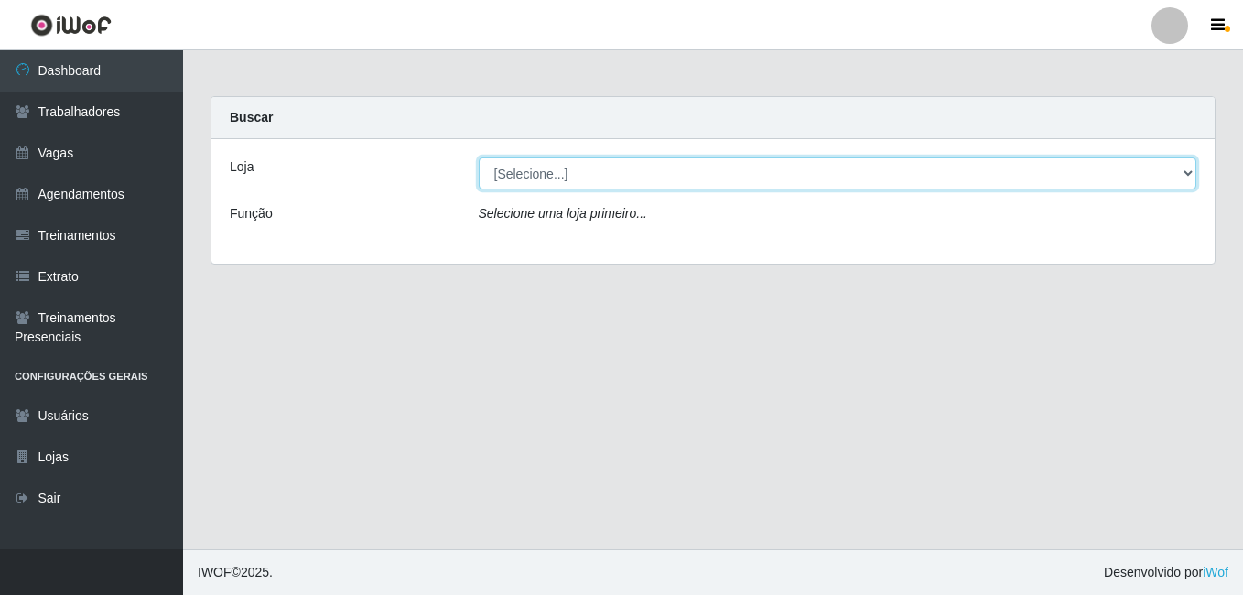
click at [675, 185] on select "[Selecione...] [GEOGRAPHIC_DATA] - [DATE][GEOGRAPHIC_DATA]" at bounding box center [838, 173] width 719 height 32
select select "471"
click at [479, 157] on select "[Selecione...] [GEOGRAPHIC_DATA] - [DATE][GEOGRAPHIC_DATA]" at bounding box center [838, 173] width 719 height 32
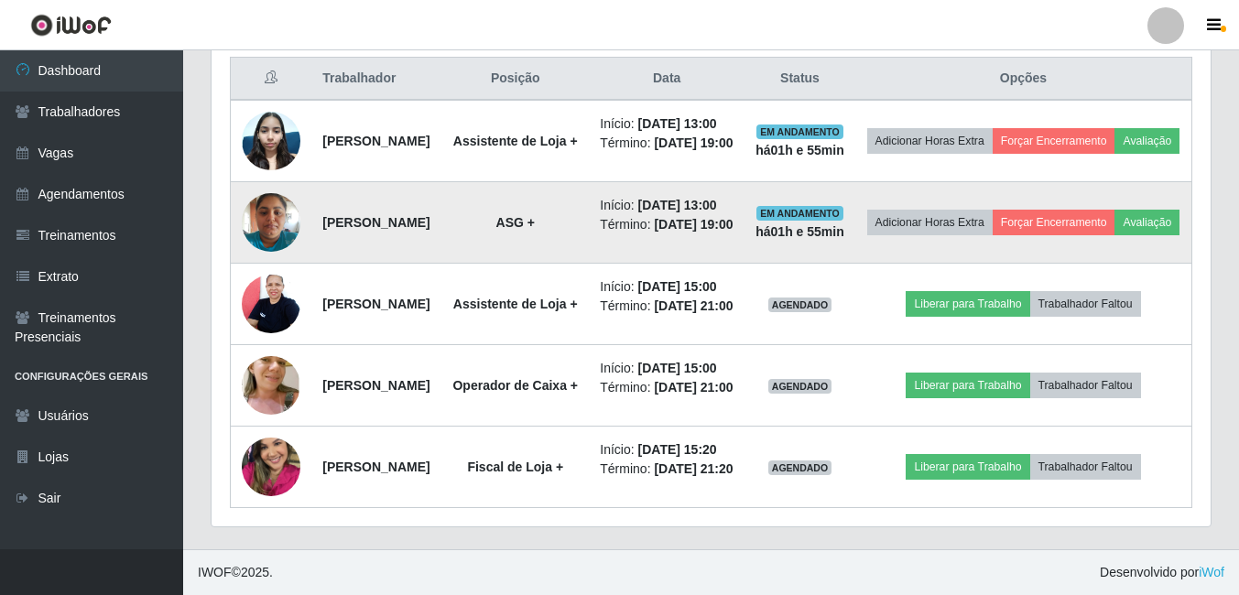
scroll to position [824, 0]
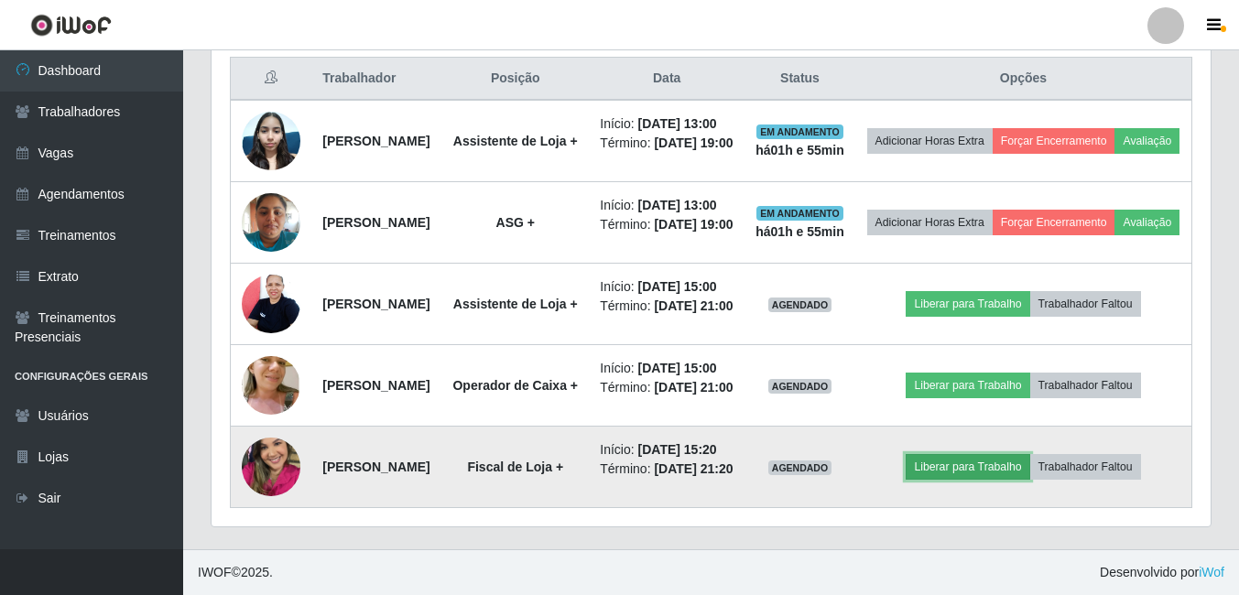
click at [986, 480] on button "Liberar para Trabalho" at bounding box center [968, 467] width 124 height 26
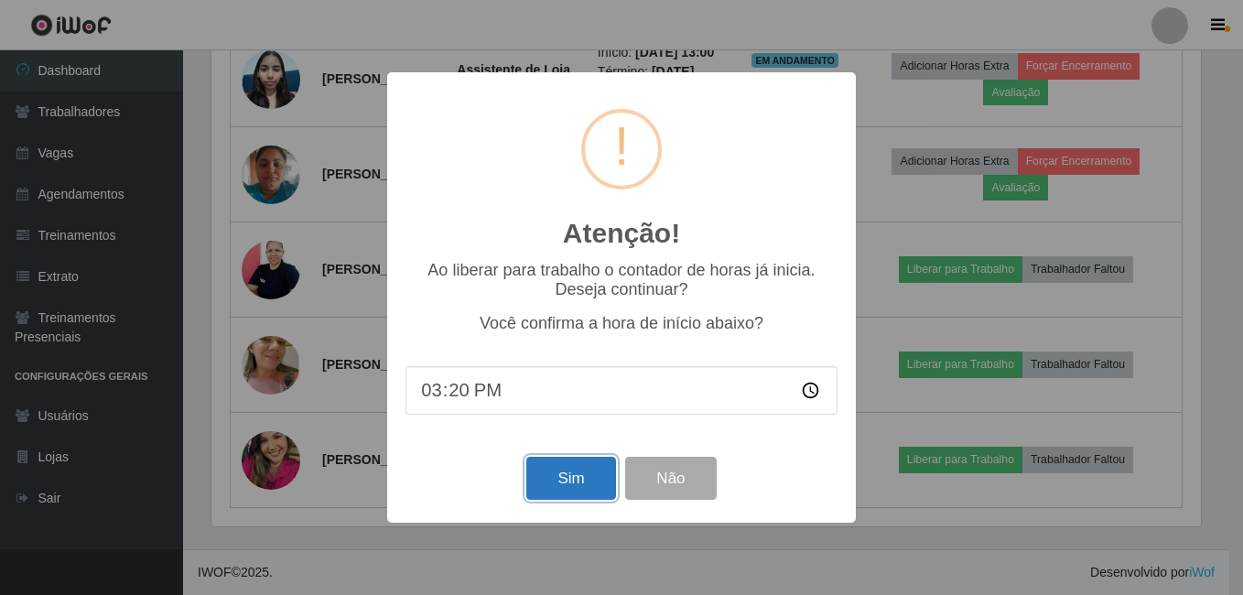
click at [589, 493] on button "Sim" at bounding box center [570, 478] width 89 height 43
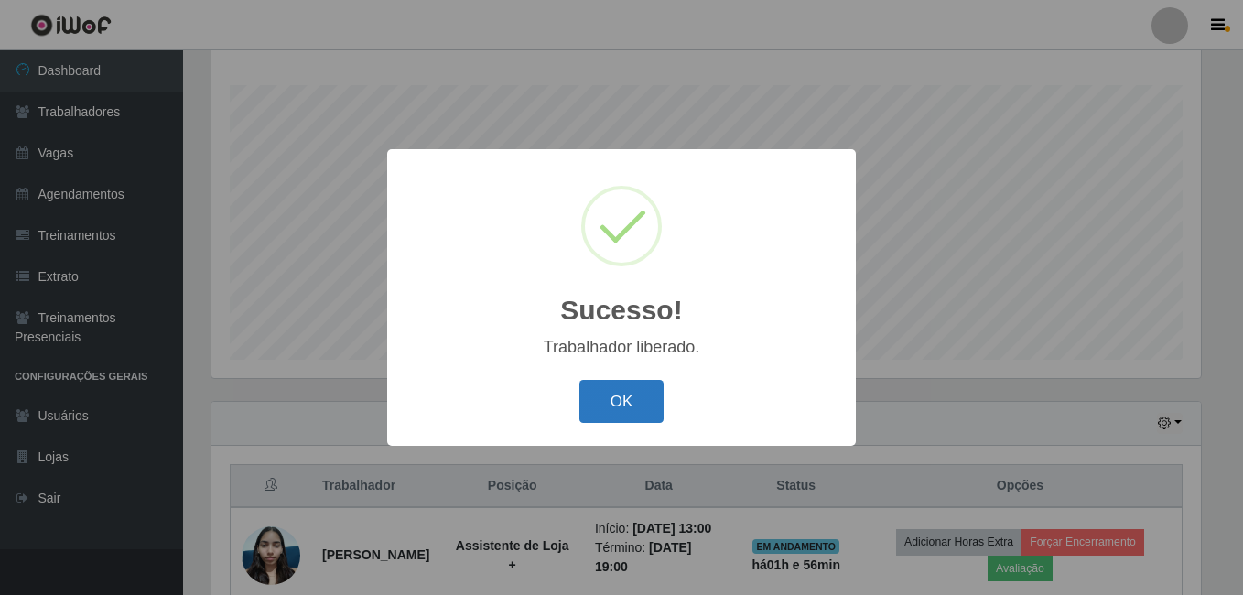
click at [628, 403] on button "OK" at bounding box center [622, 401] width 85 height 43
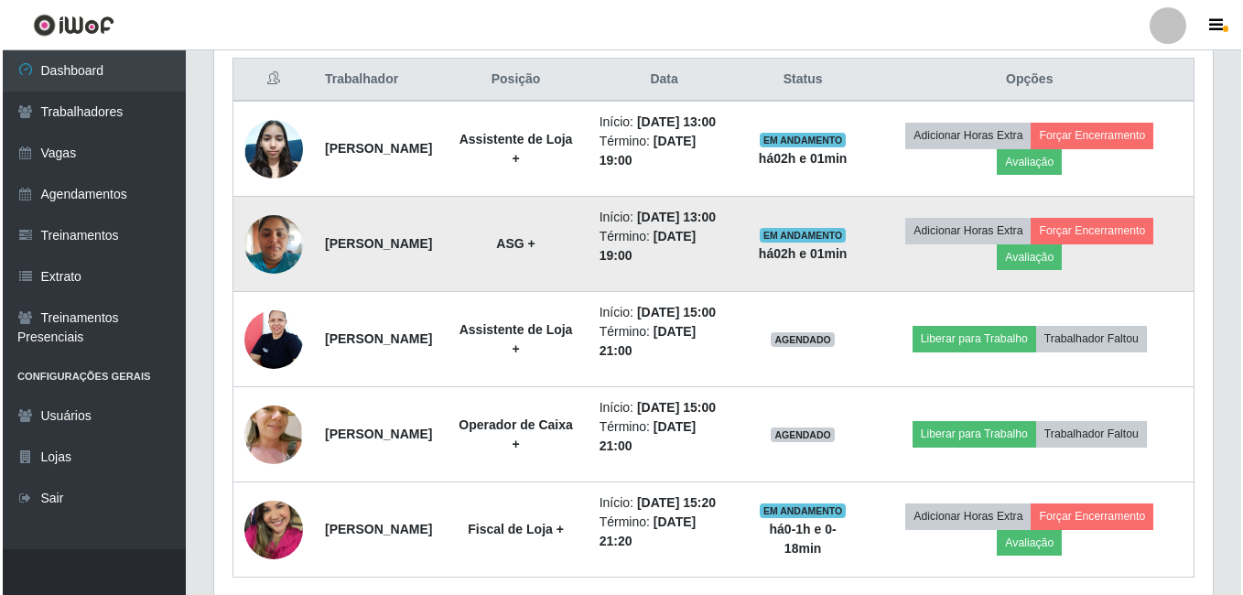
scroll to position [753, 0]
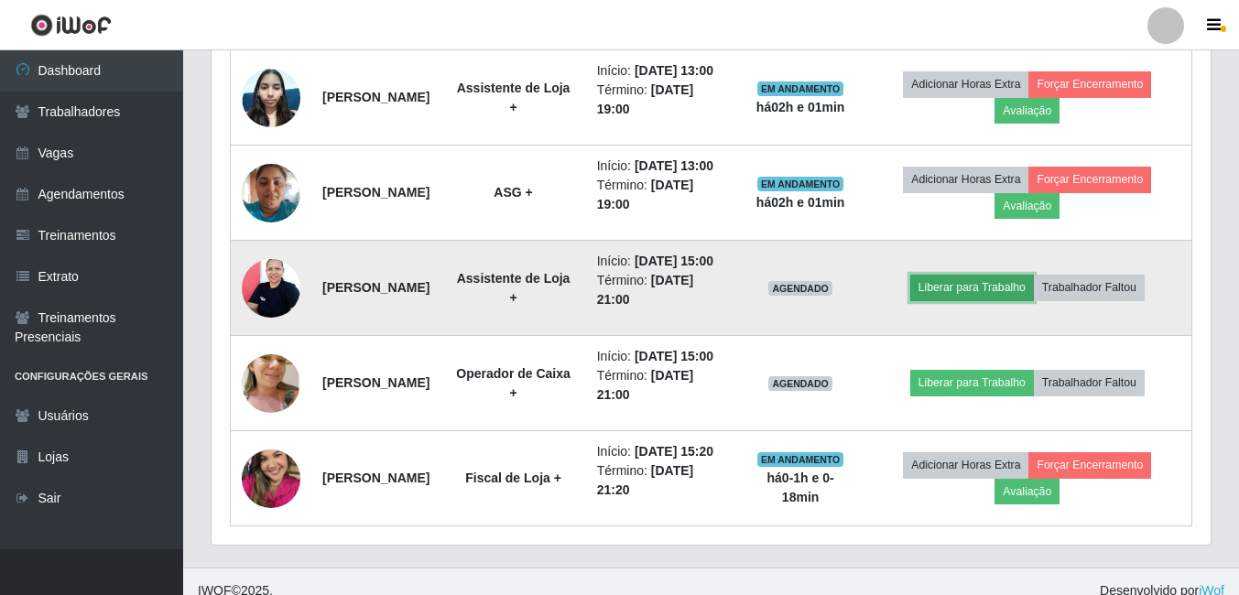
click at [1003, 300] on button "Liberar para Trabalho" at bounding box center [972, 288] width 124 height 26
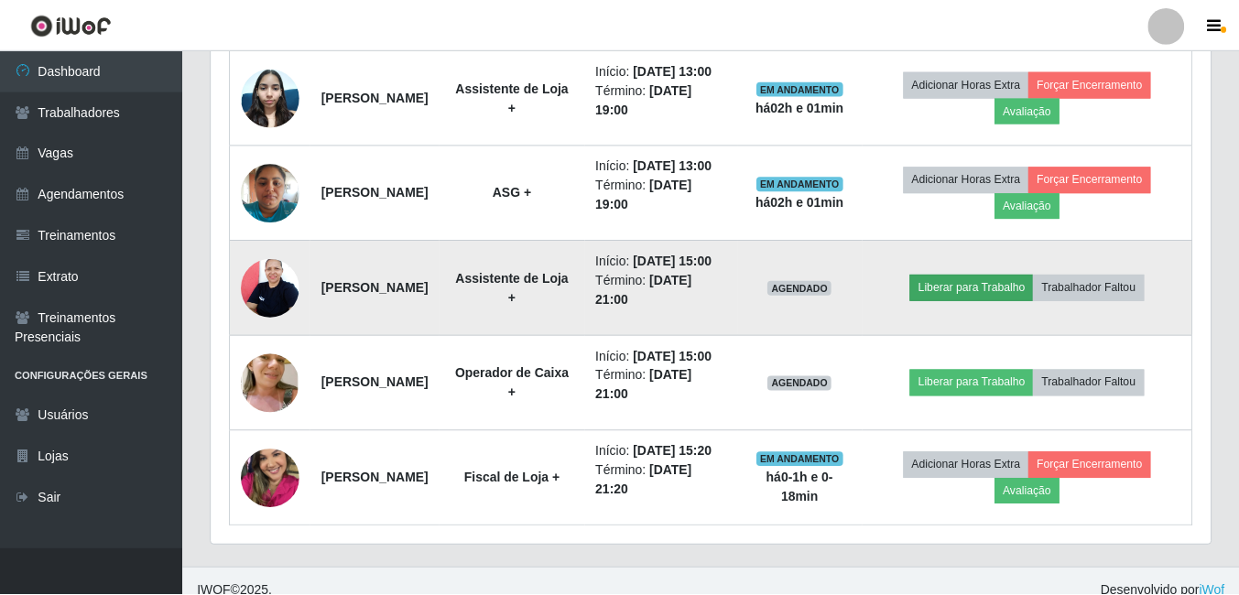
scroll to position [380, 990]
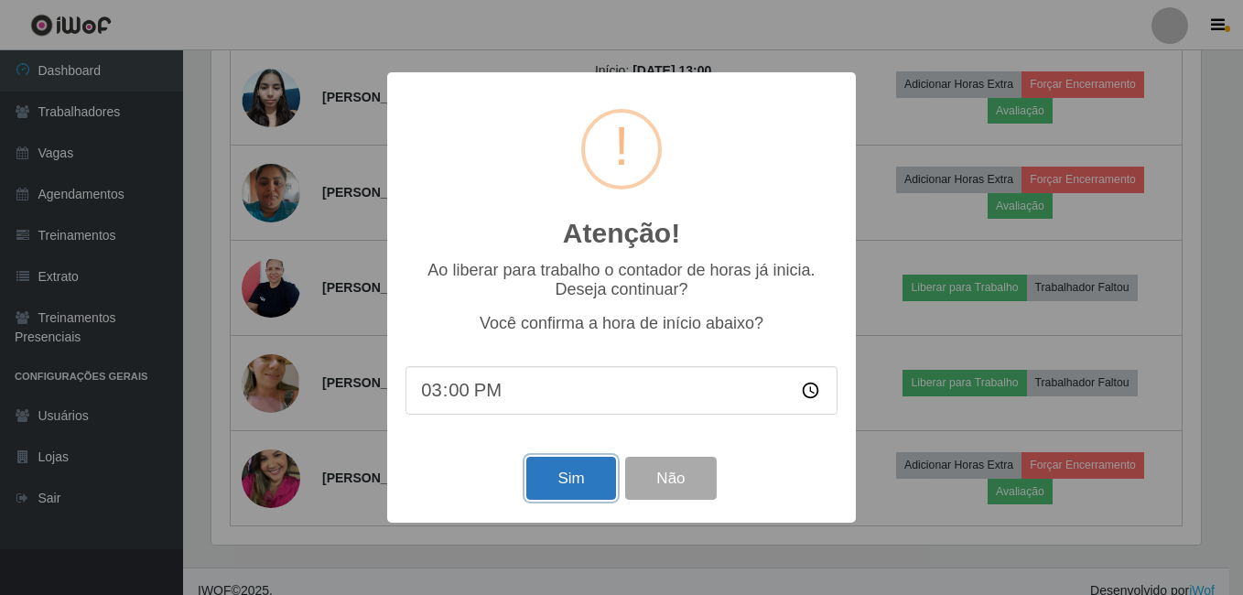
click at [600, 472] on button "Sim" at bounding box center [570, 478] width 89 height 43
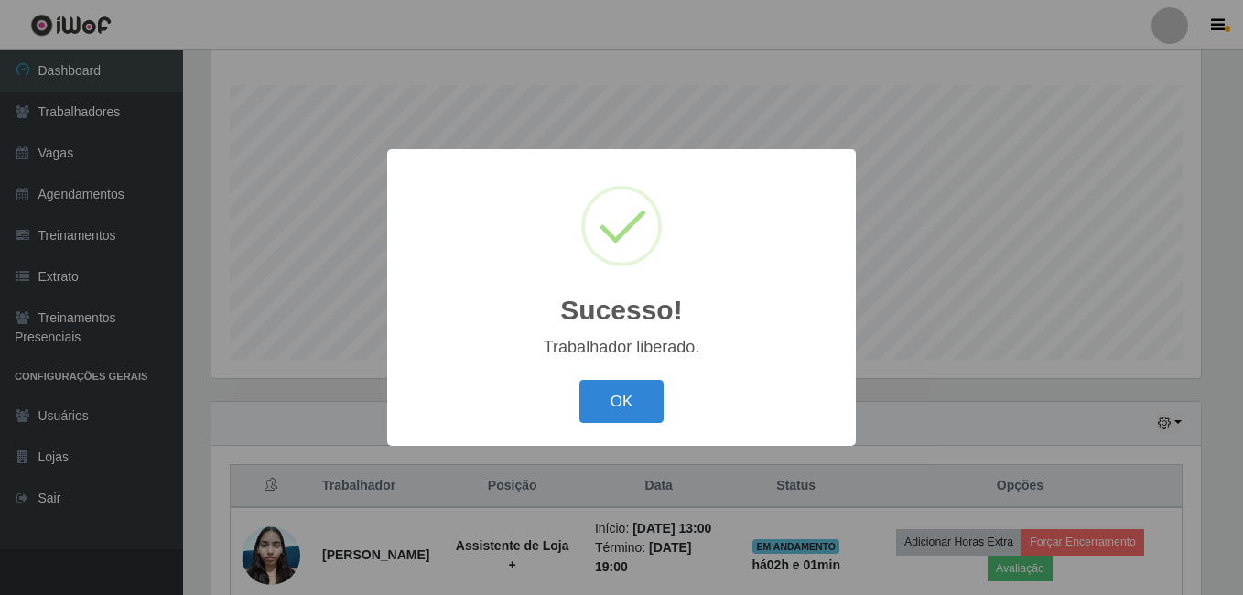
click at [580, 380] on button "OK" at bounding box center [622, 401] width 85 height 43
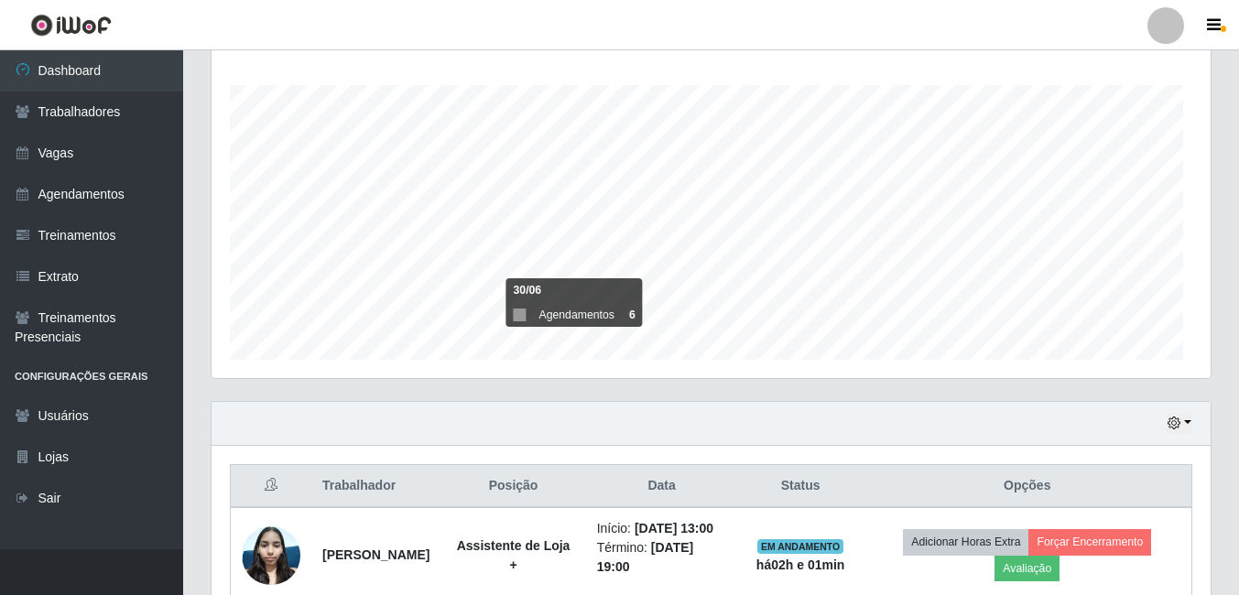
scroll to position [380, 999]
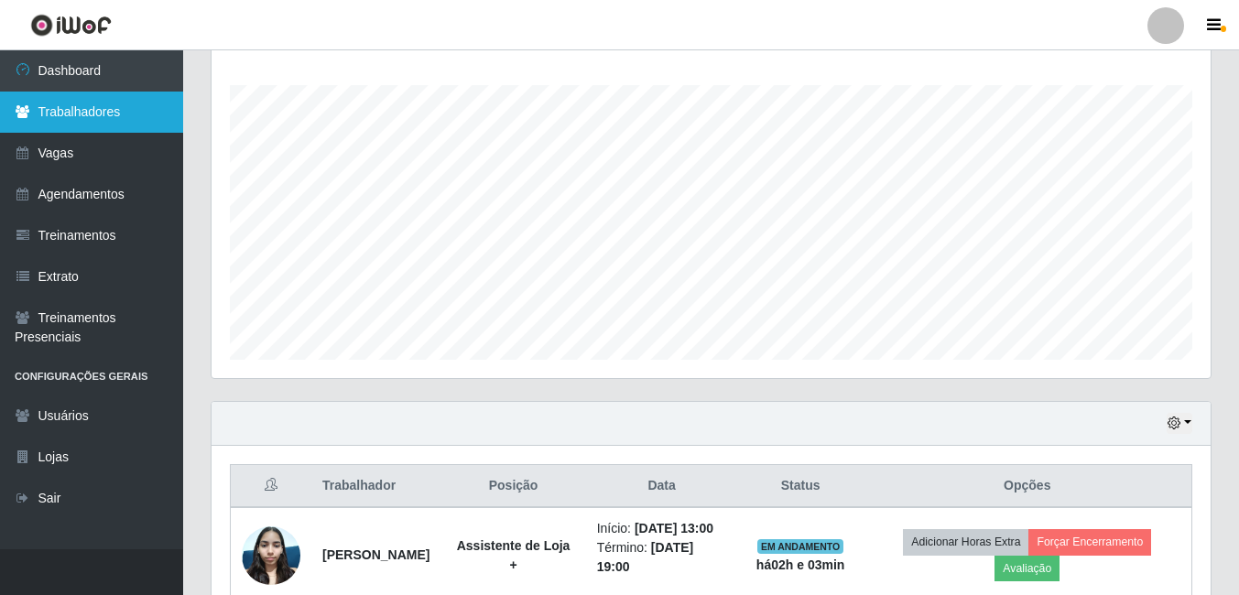
click at [103, 111] on link "Trabalhadores" at bounding box center [91, 112] width 183 height 41
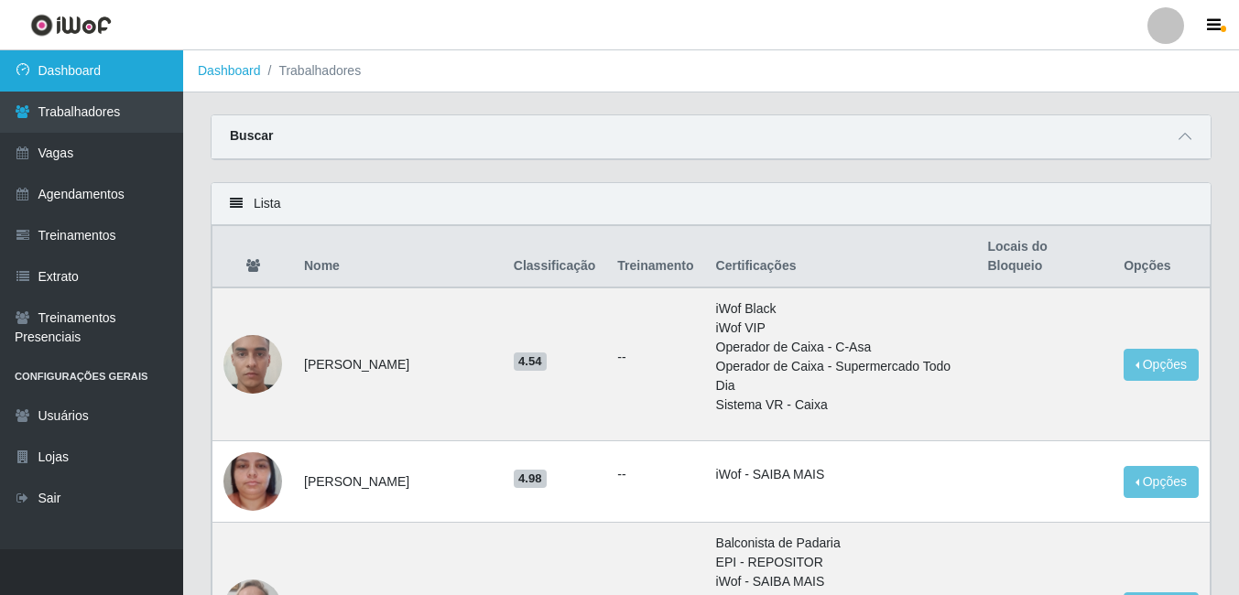
click at [111, 80] on link "Dashboard" at bounding box center [91, 70] width 183 height 41
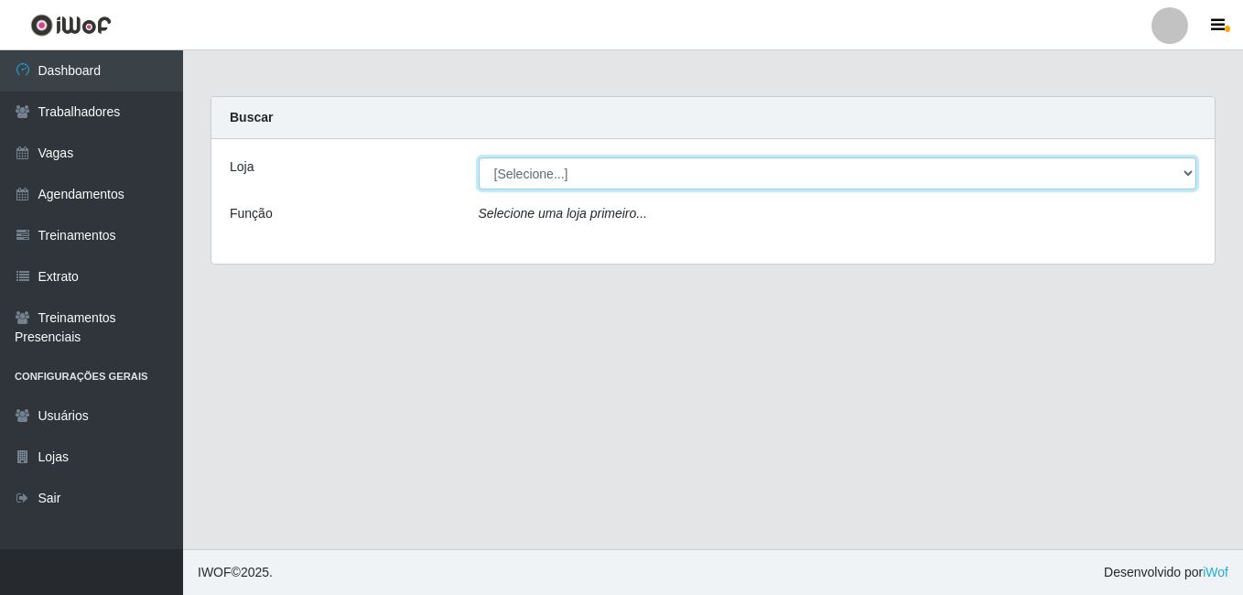
click at [642, 179] on select "[Selecione...] Rio Center - Natal Shopping" at bounding box center [838, 173] width 719 height 32
select select "471"
click at [479, 157] on select "[Selecione...] Rio Center - Natal Shopping" at bounding box center [838, 173] width 719 height 32
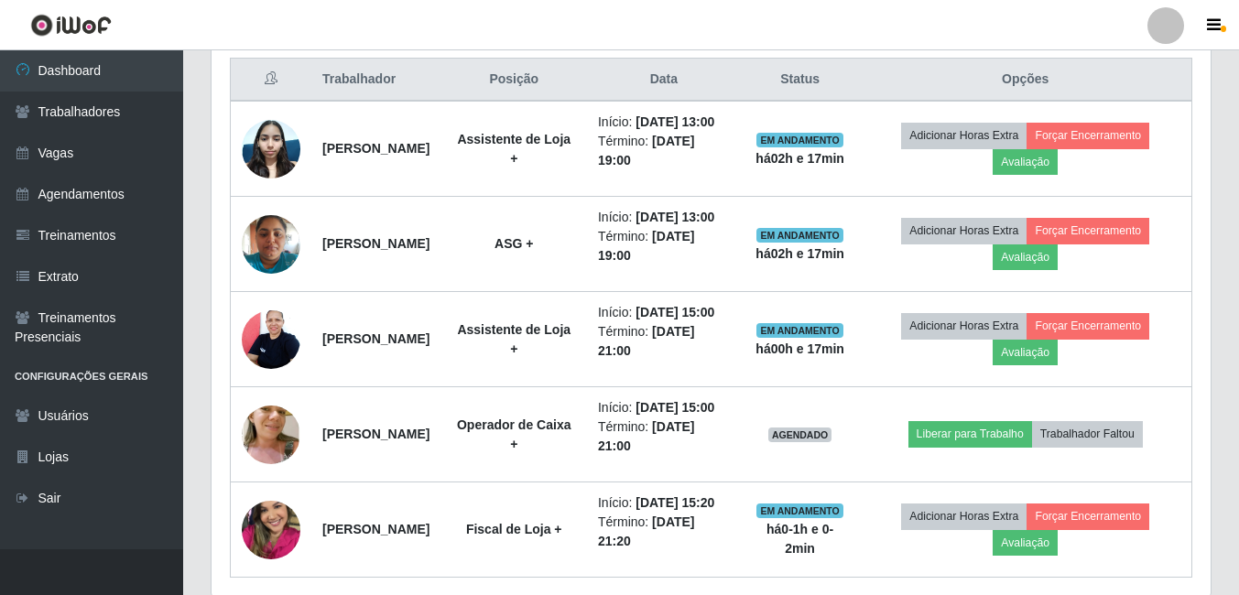
scroll to position [776, 0]
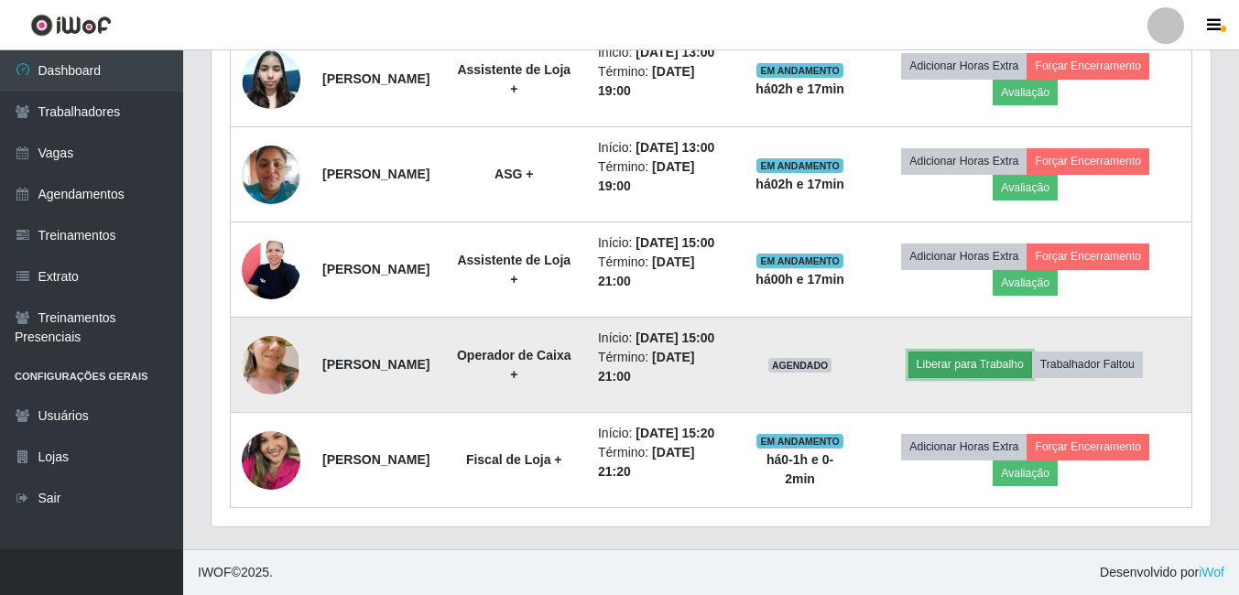
click at [972, 377] on button "Liberar para Trabalho" at bounding box center [970, 365] width 124 height 26
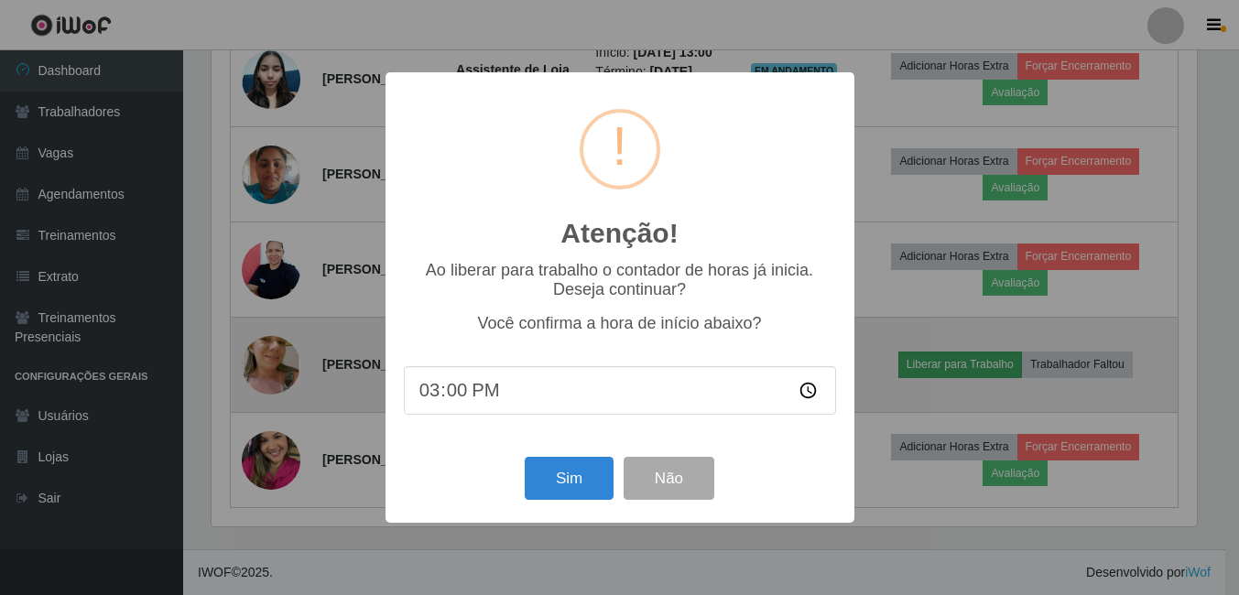
scroll to position [380, 990]
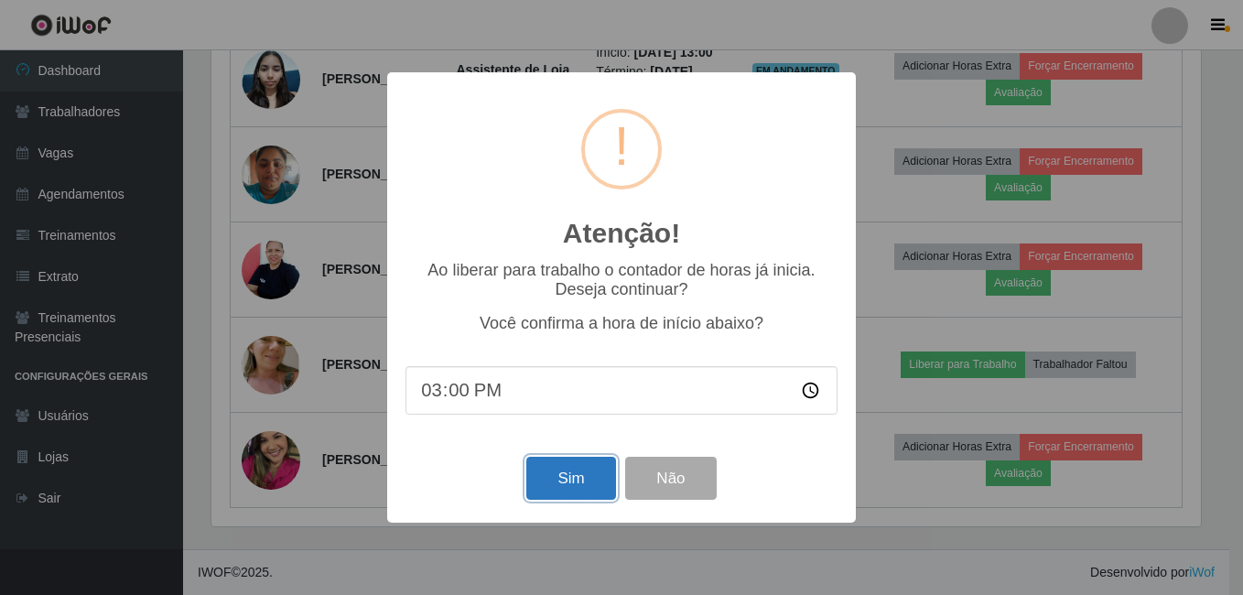
click at [559, 493] on button "Sim" at bounding box center [570, 478] width 89 height 43
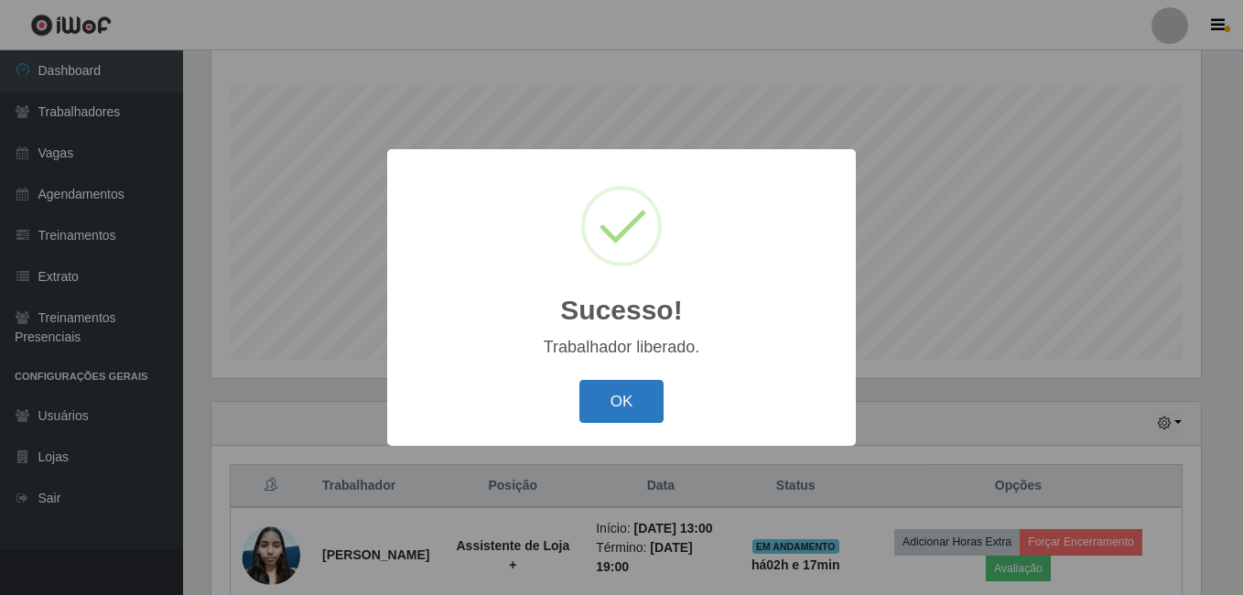
click at [624, 411] on button "OK" at bounding box center [622, 401] width 85 height 43
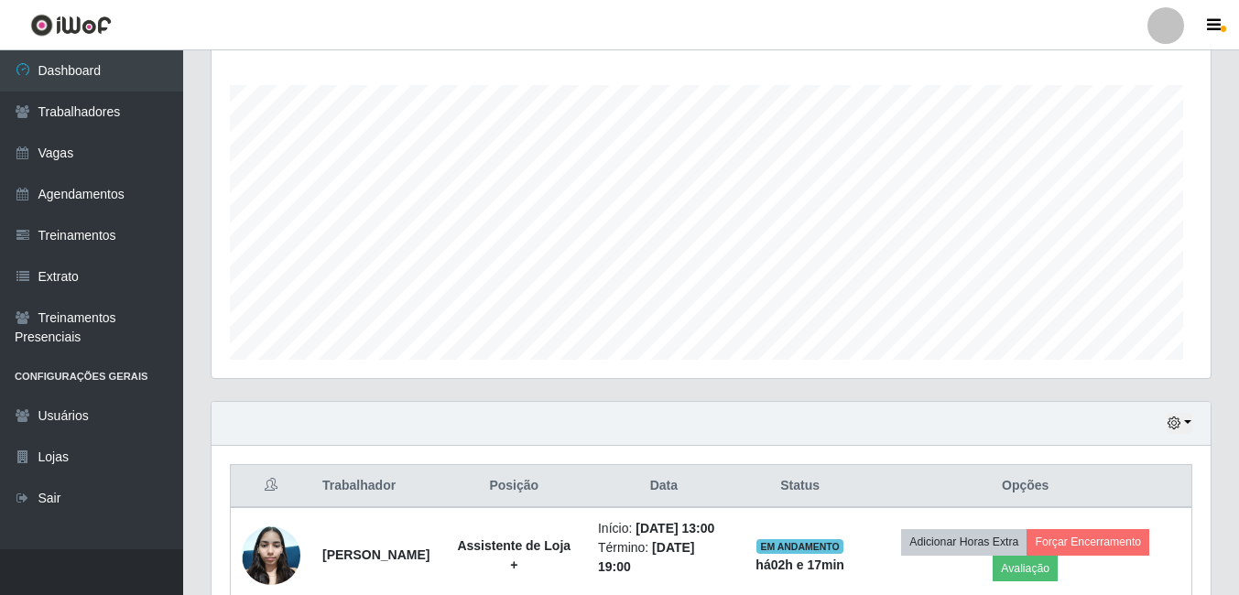
scroll to position [380, 999]
